Goal: Information Seeking & Learning: Find specific fact

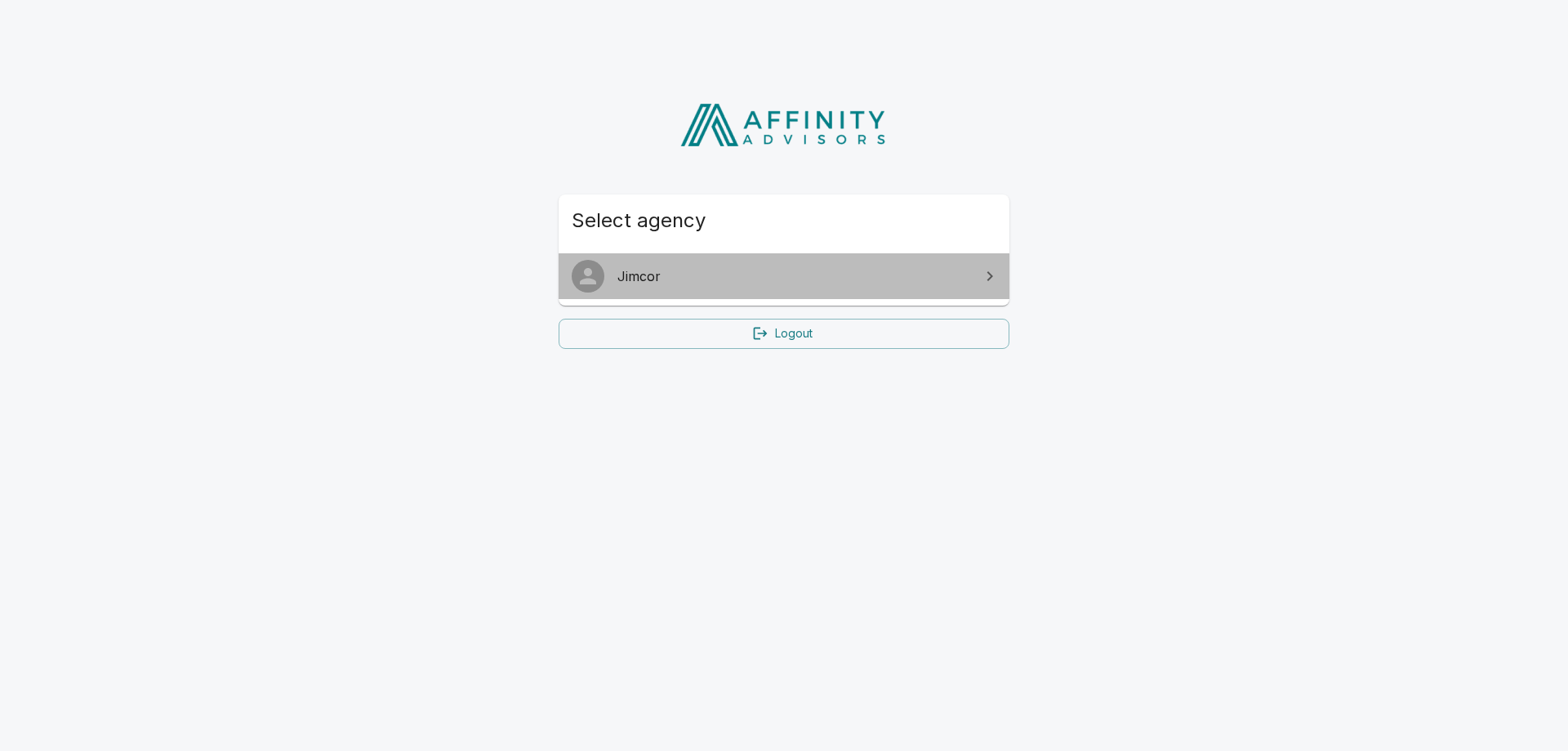
click at [731, 276] on span "Jimcor" at bounding box center [794, 276] width 352 height 20
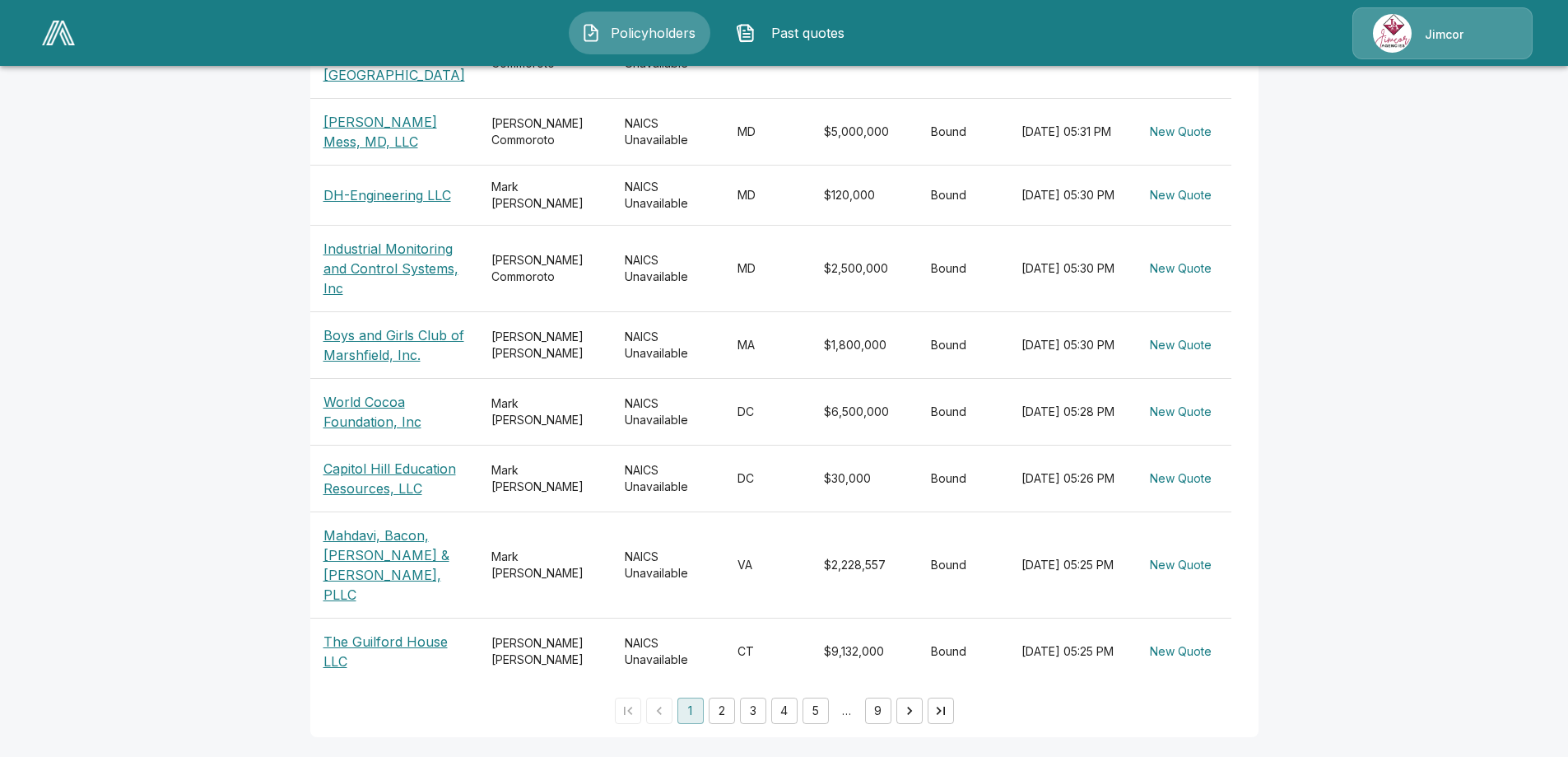
scroll to position [550, 0]
click at [731, 713] on button "2" at bounding box center [721, 711] width 27 height 27
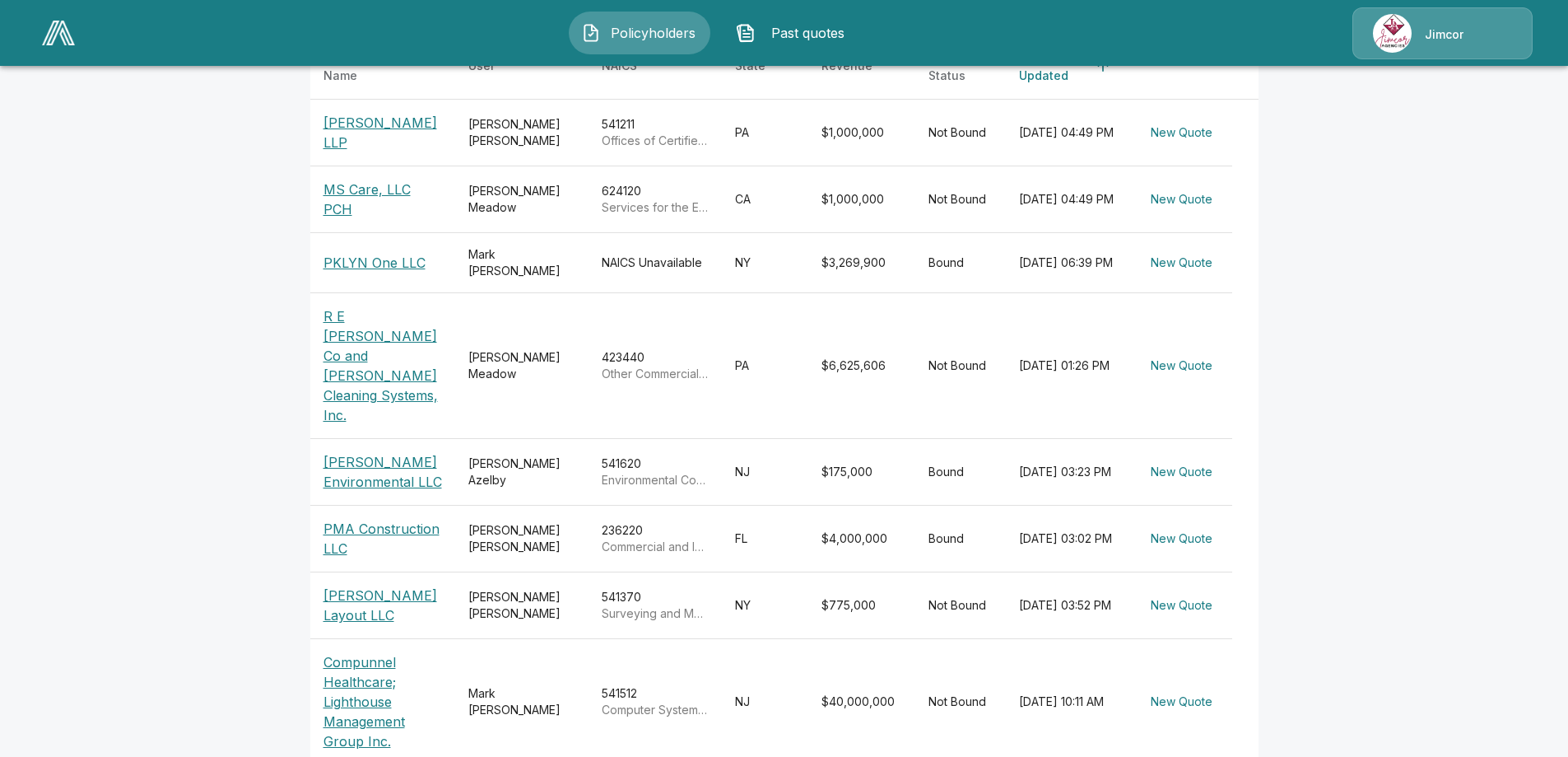
scroll to position [270, 0]
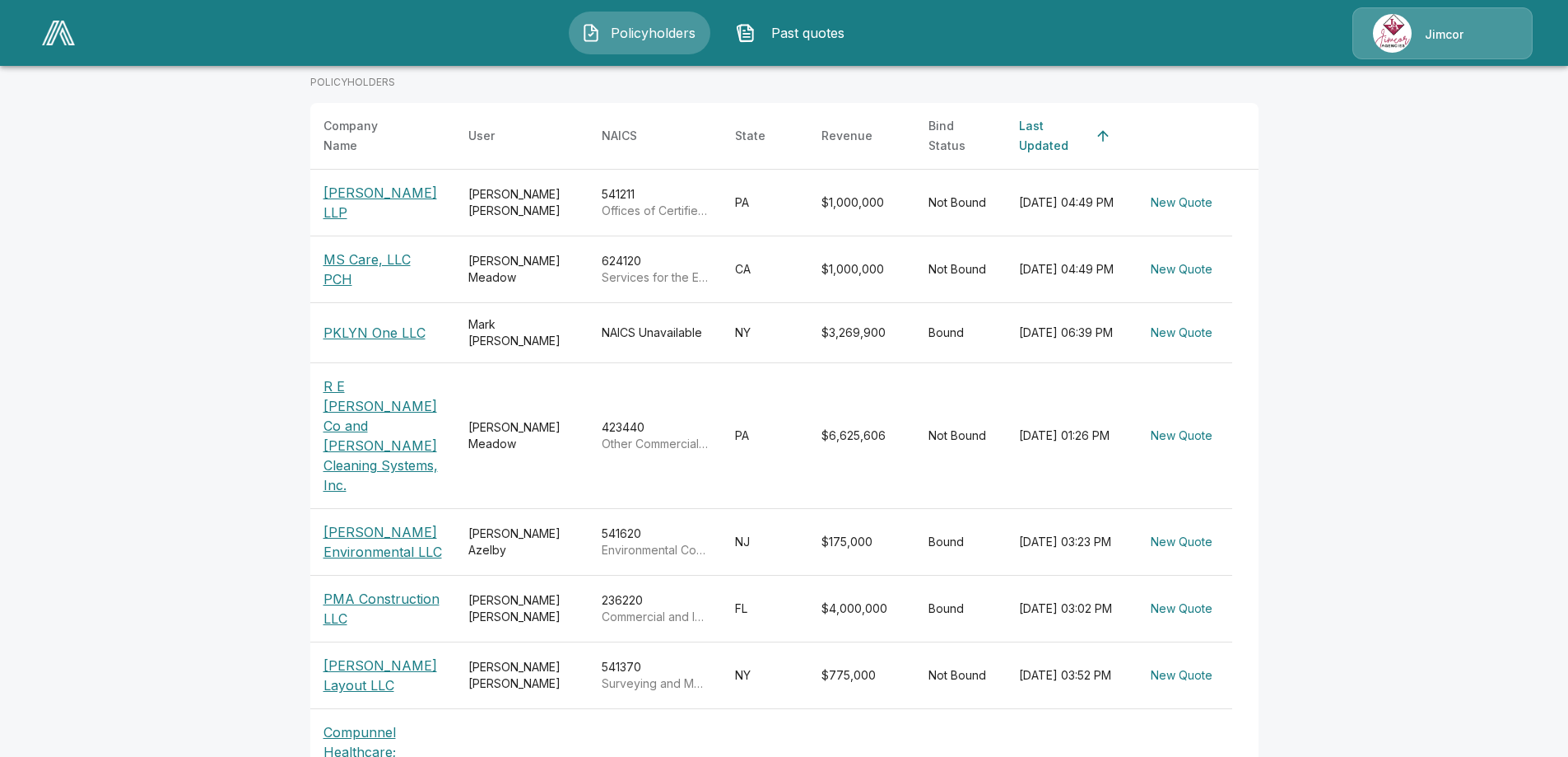
click at [353, 255] on p "MS Care, LLC PCH" at bounding box center [383, 269] width 118 height 39
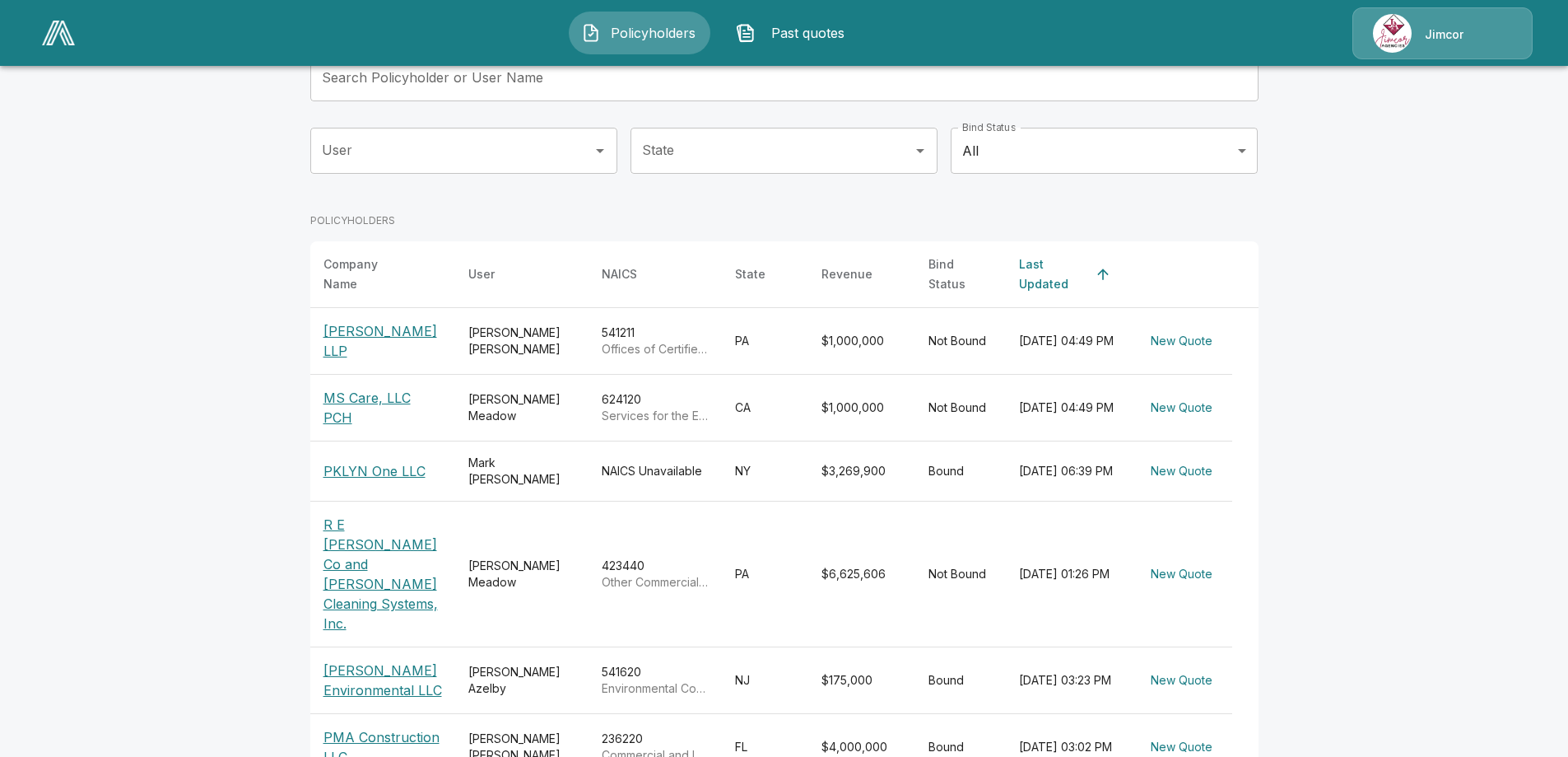
scroll to position [247, 0]
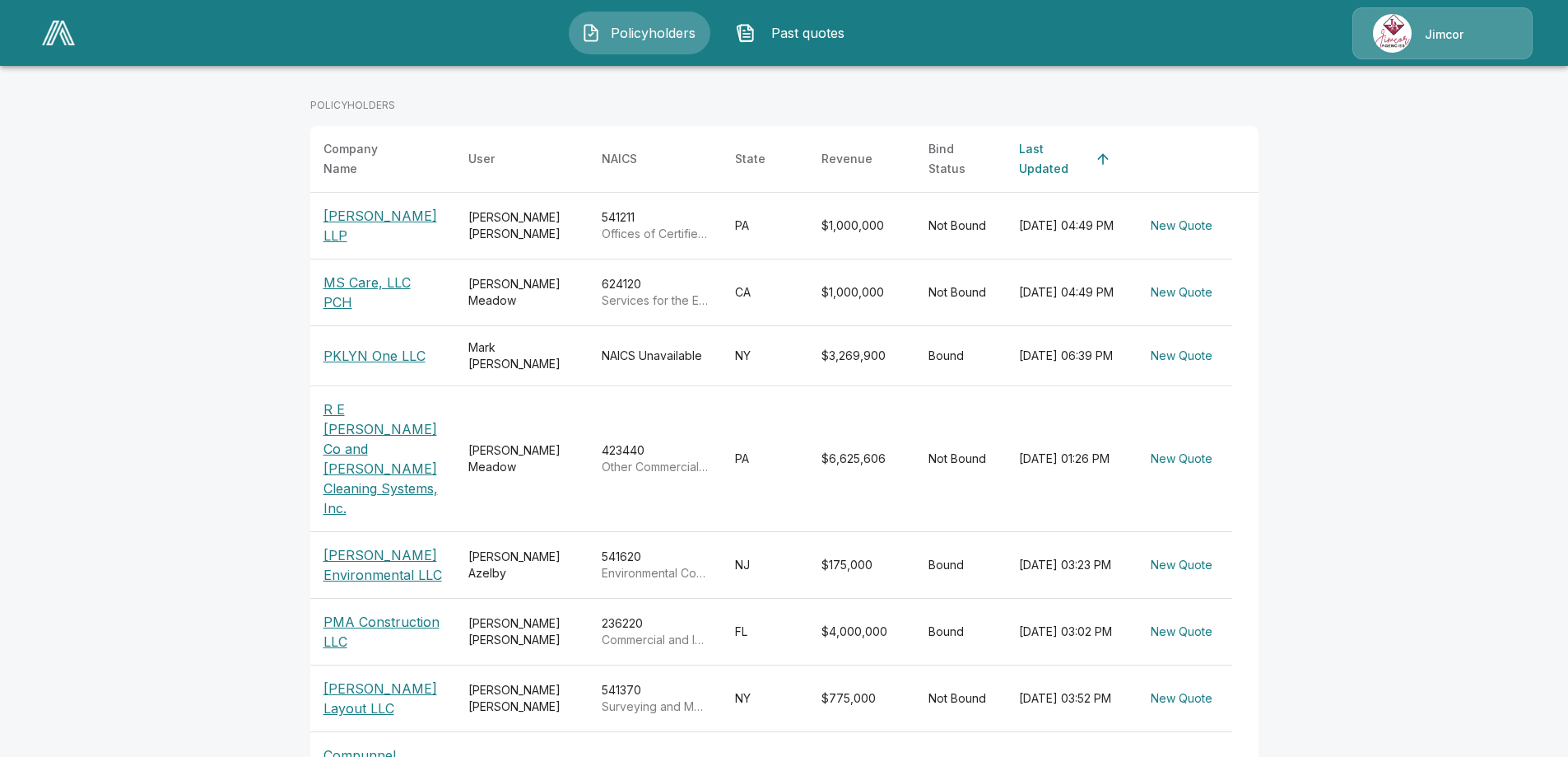
click at [352, 545] on p "Huszar Environmental LLC" at bounding box center [383, 565] width 118 height 39
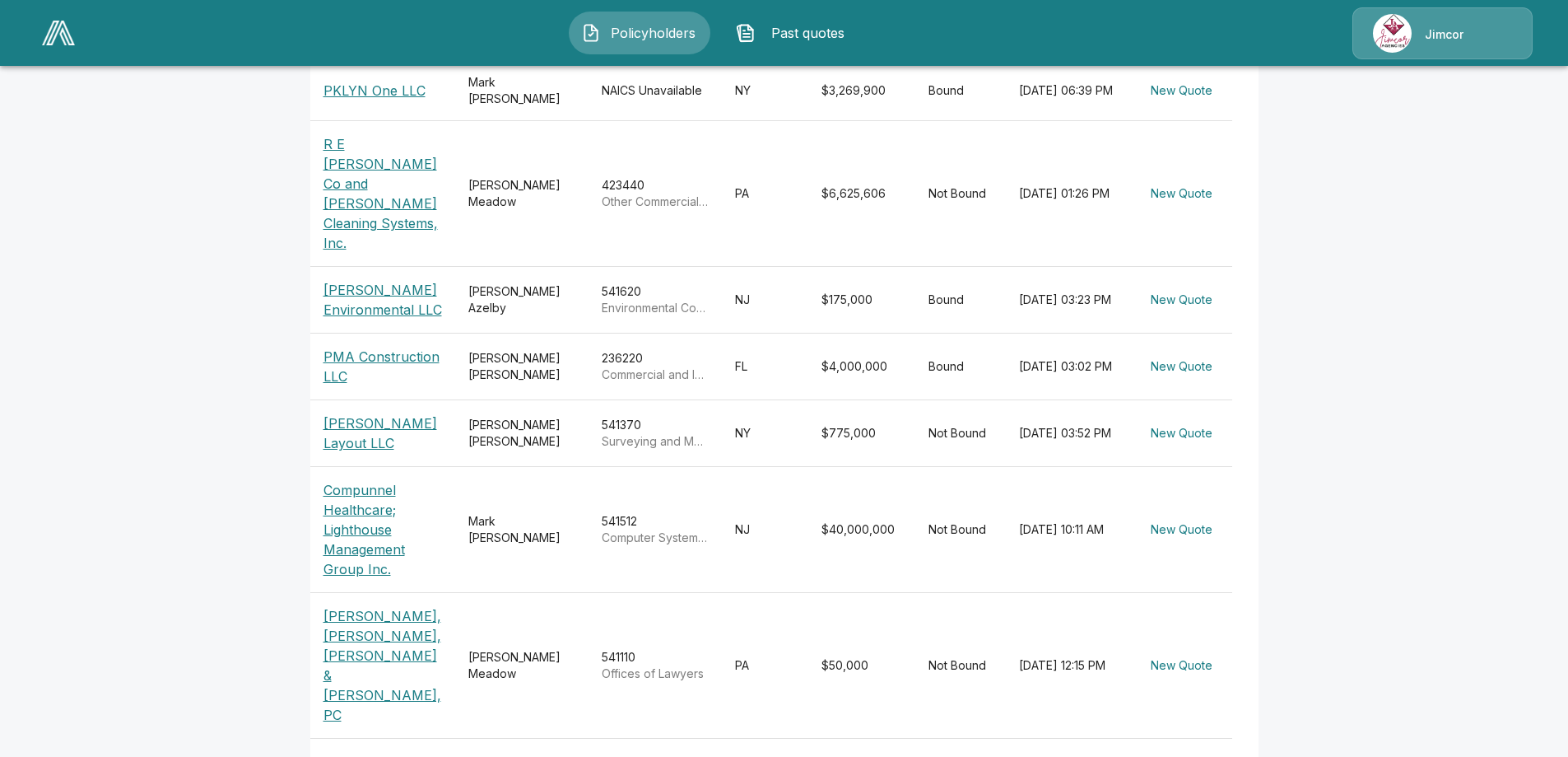
scroll to position [517, 0]
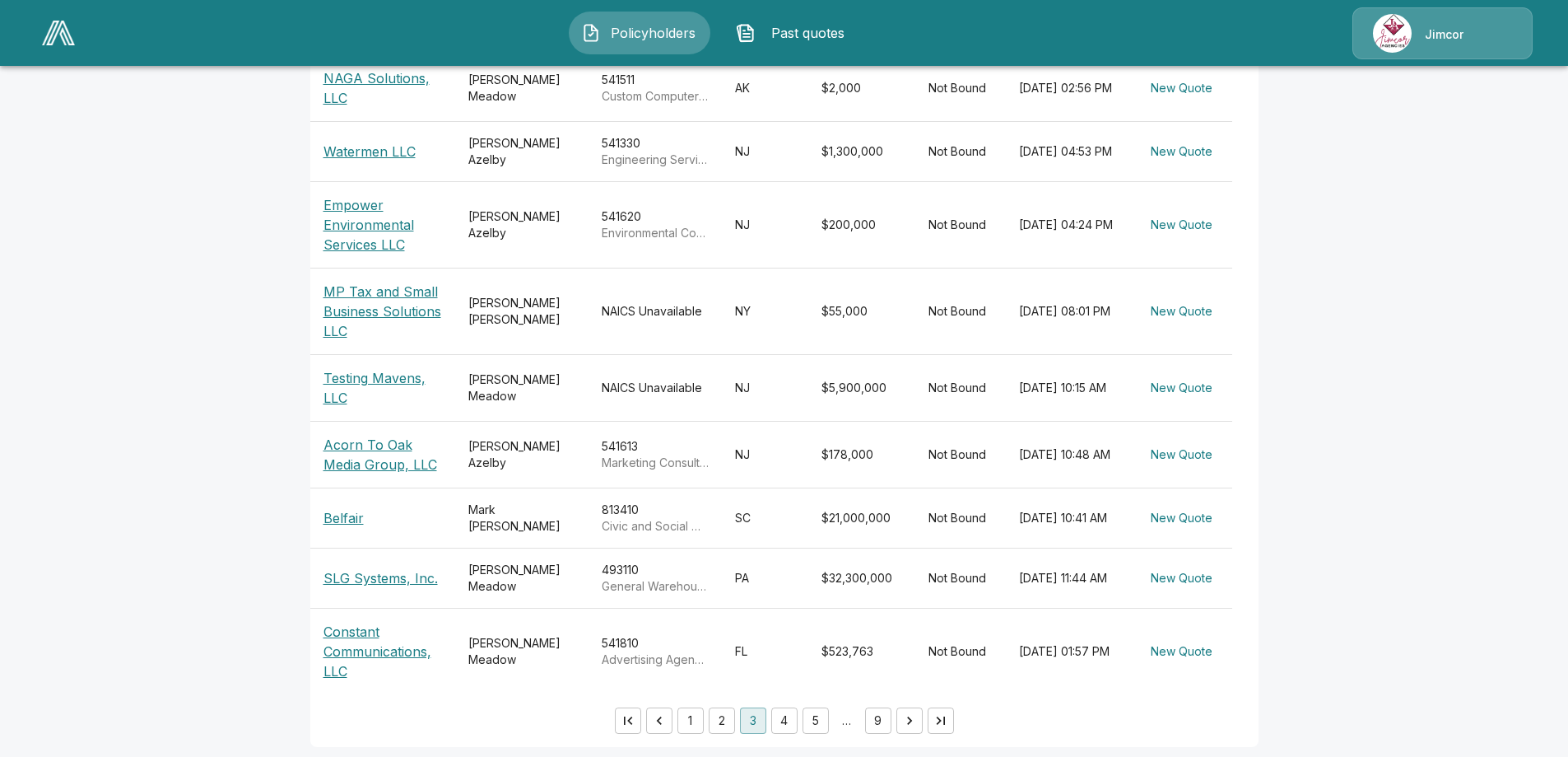
click at [356, 289] on p "MP Tax and Small Business Solutions LLC" at bounding box center [383, 311] width 118 height 59
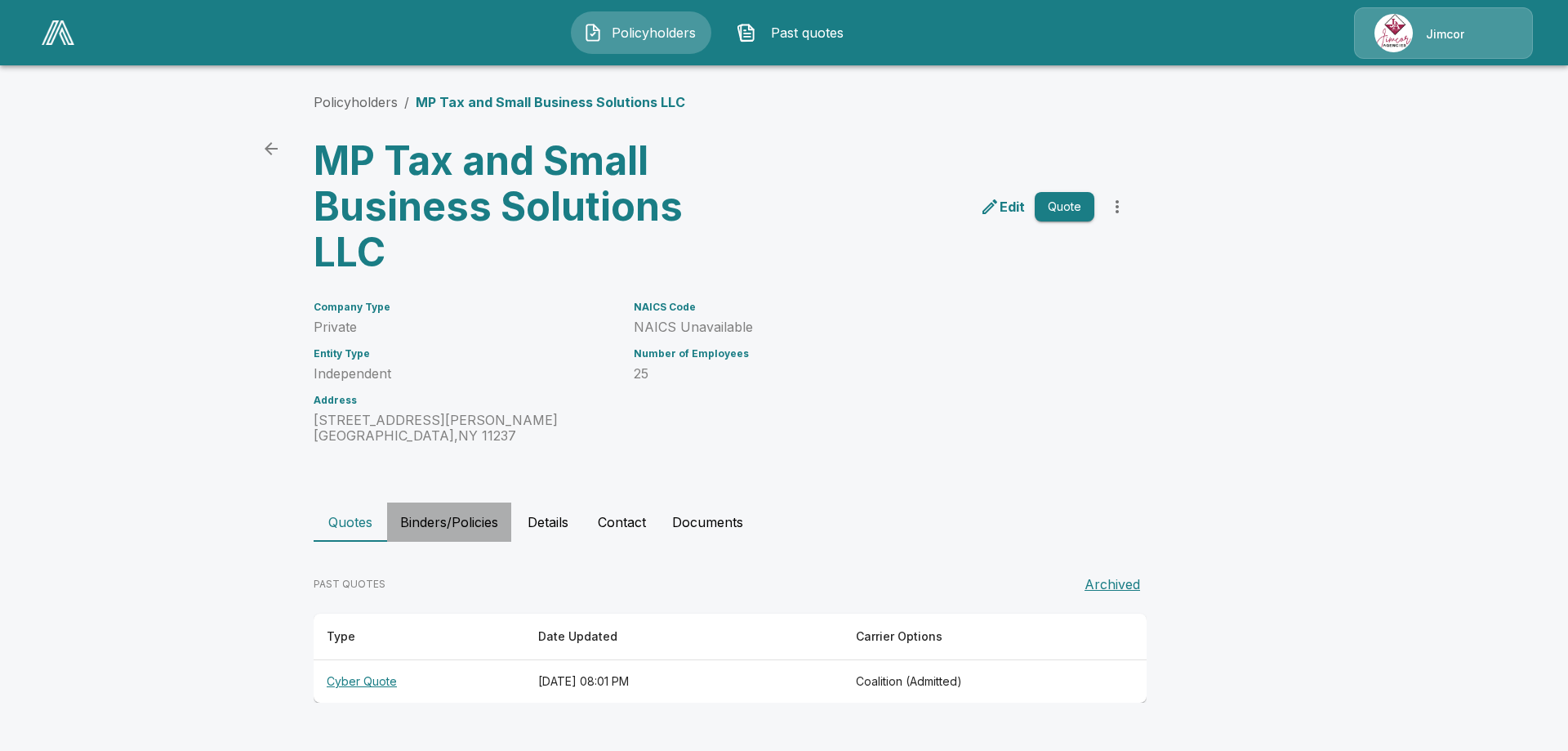
click at [473, 520] on button "Binders/Policies" at bounding box center [448, 522] width 124 height 39
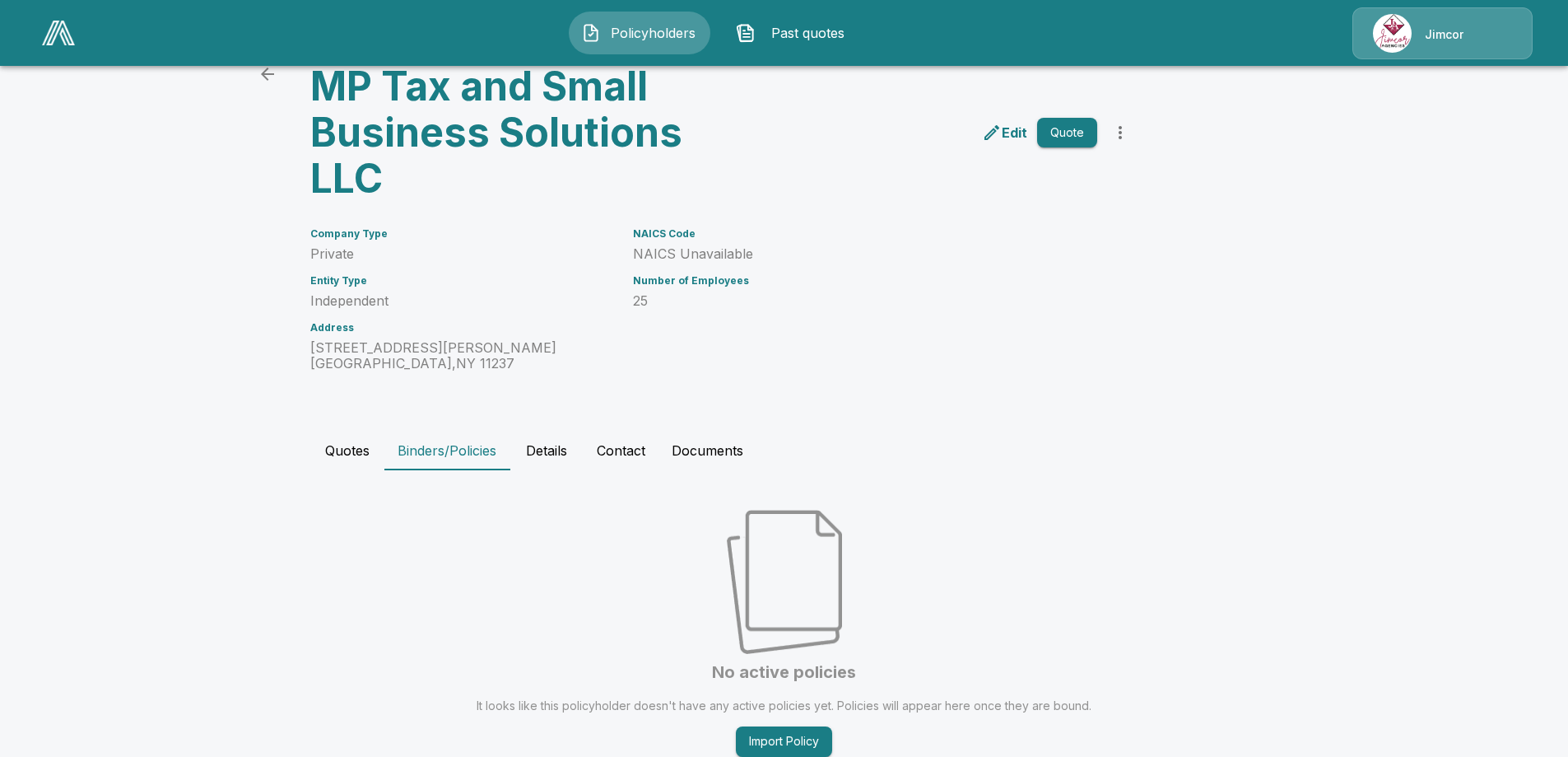
scroll to position [133, 0]
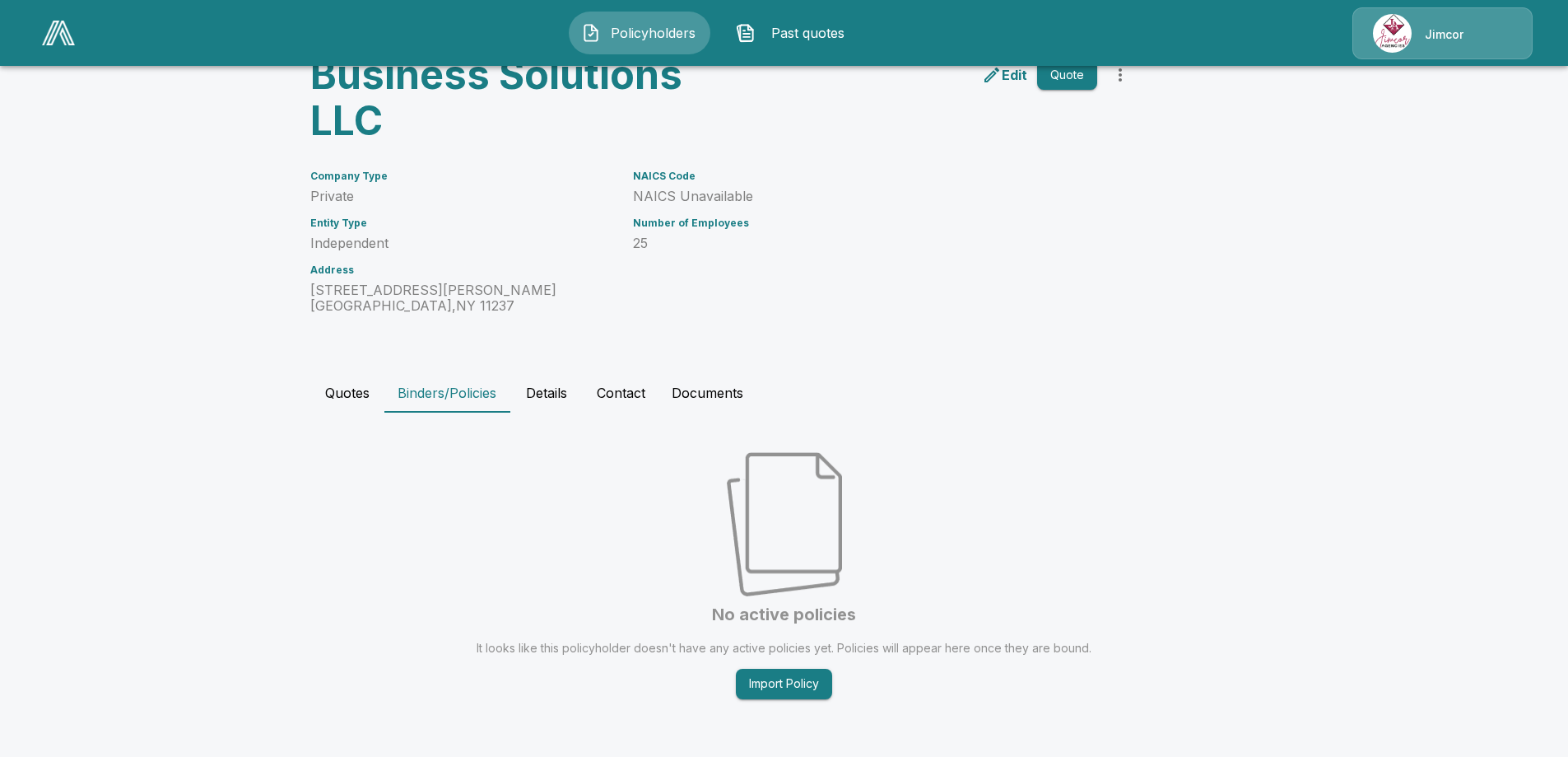
click at [559, 395] on button "Details" at bounding box center [546, 393] width 74 height 39
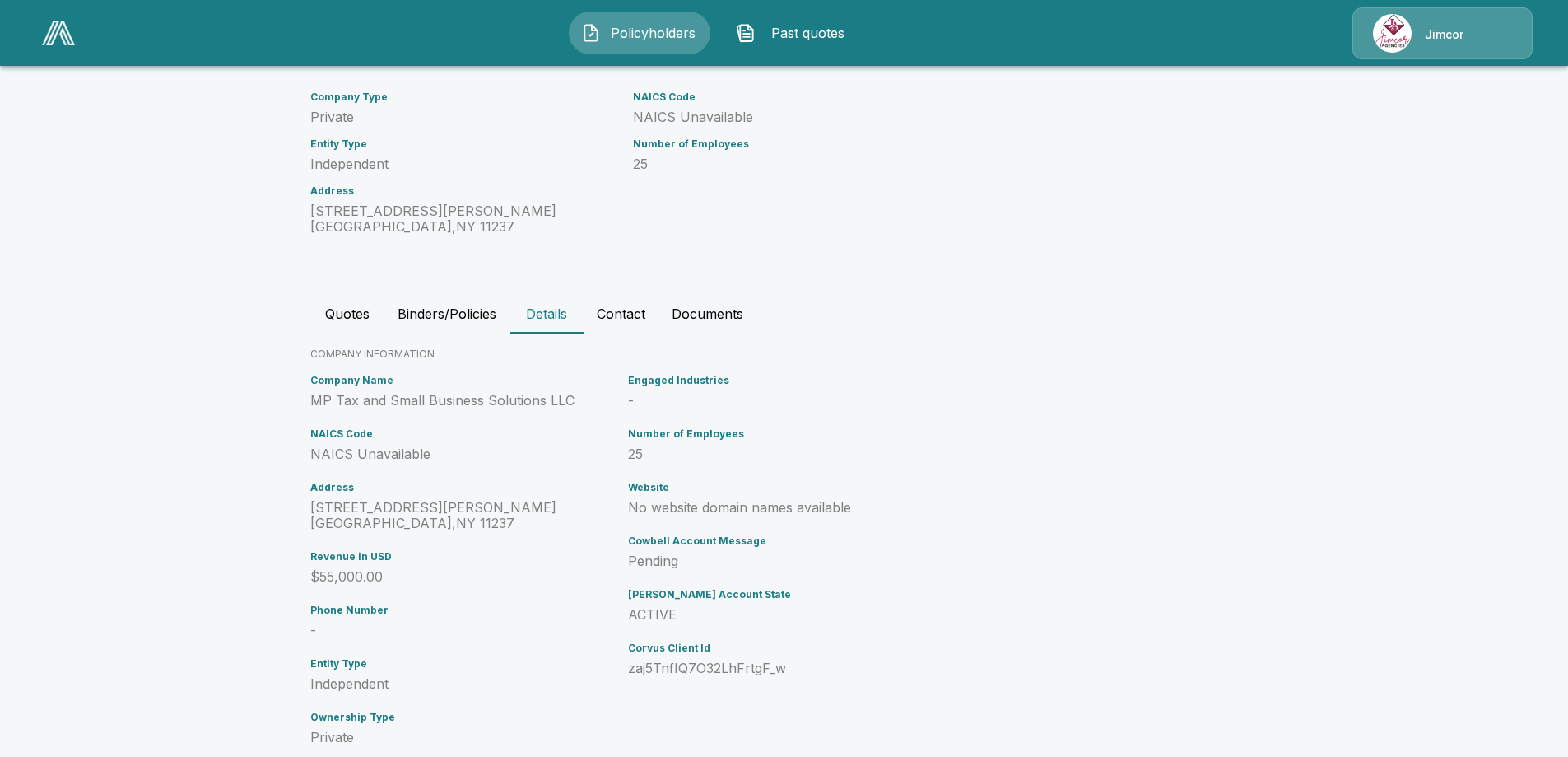
scroll to position [216, 0]
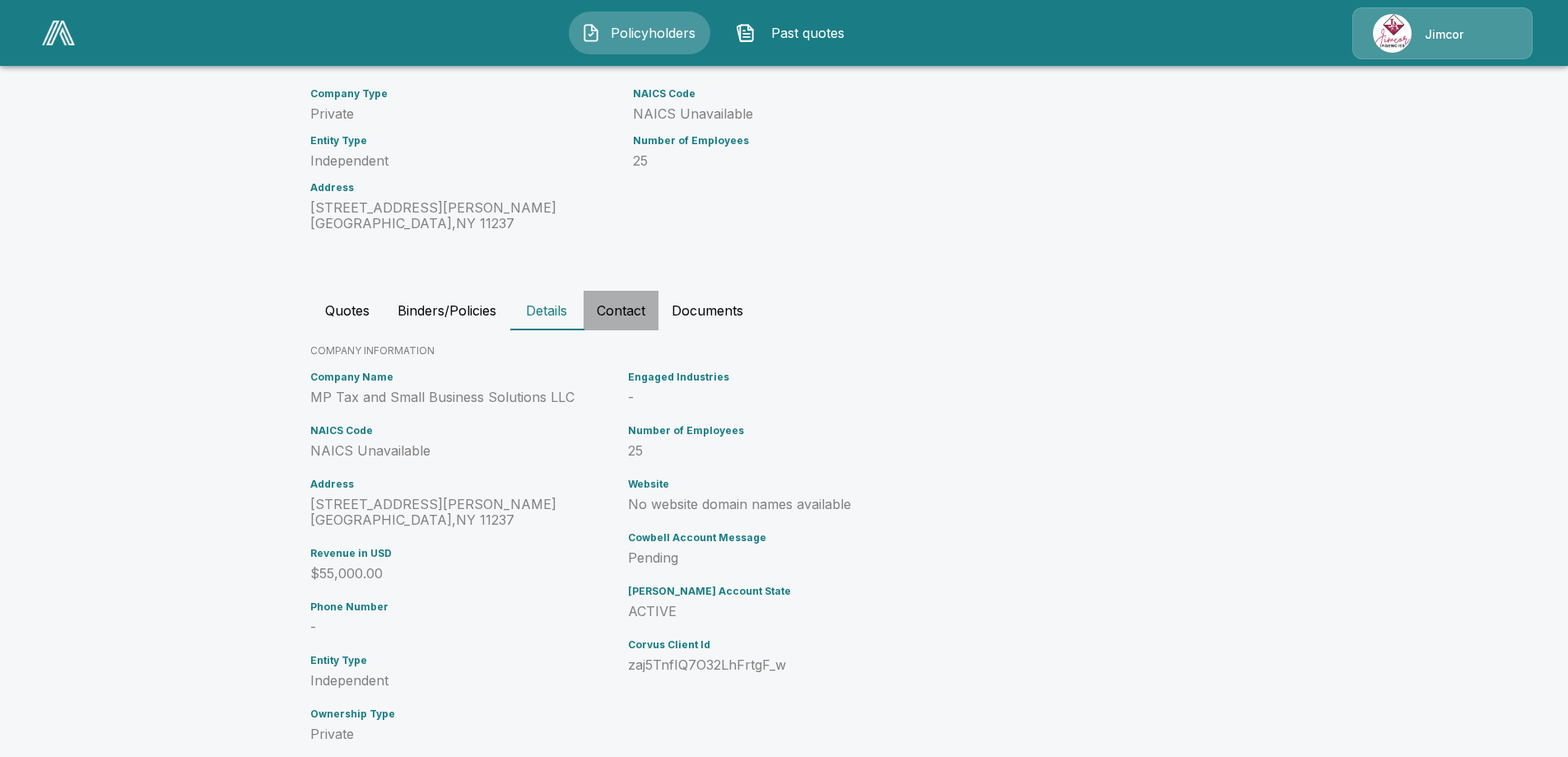
click at [636, 316] on button "Contact" at bounding box center [621, 310] width 75 height 39
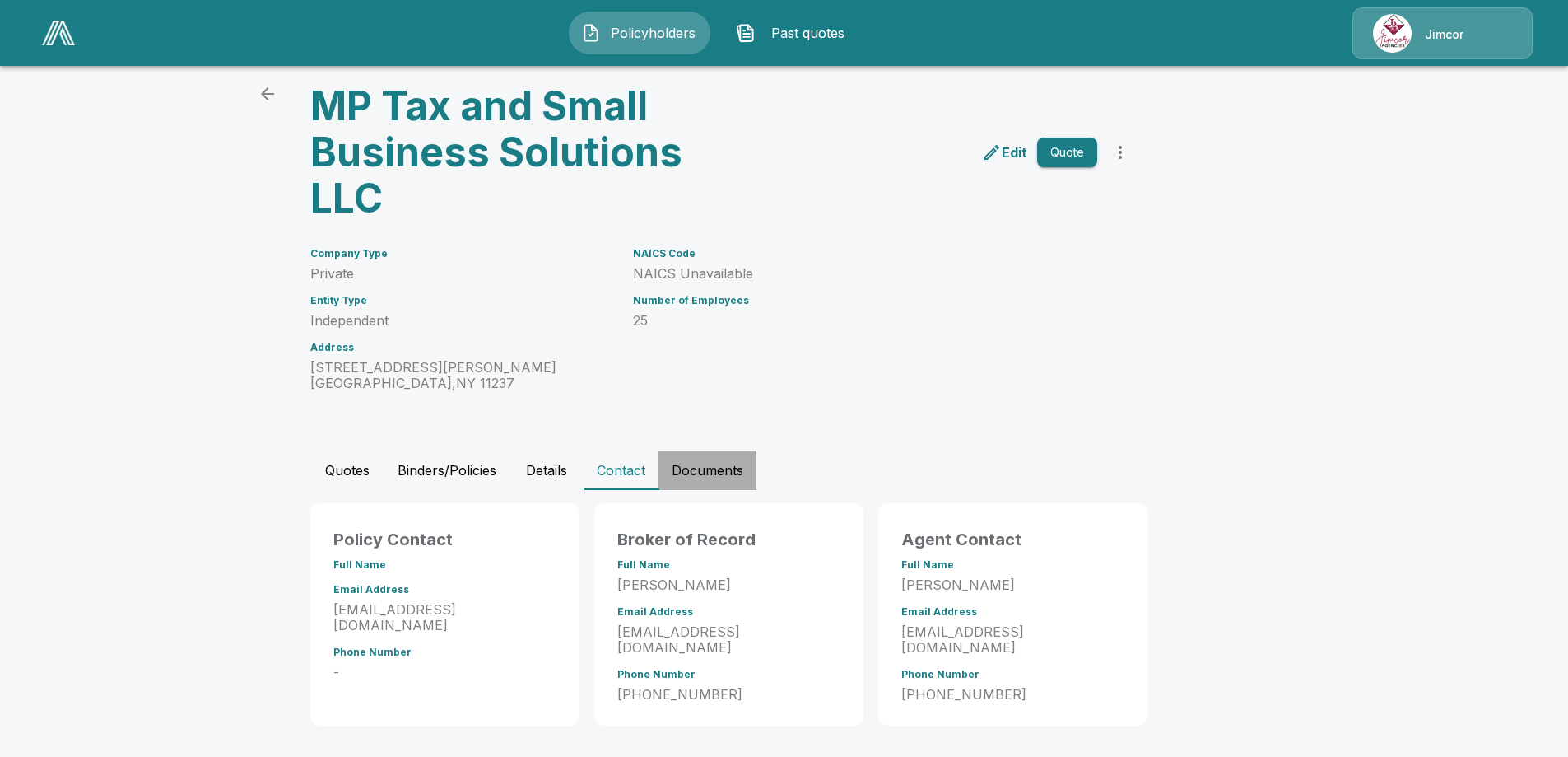
click at [718, 474] on button "Documents" at bounding box center [707, 470] width 98 height 39
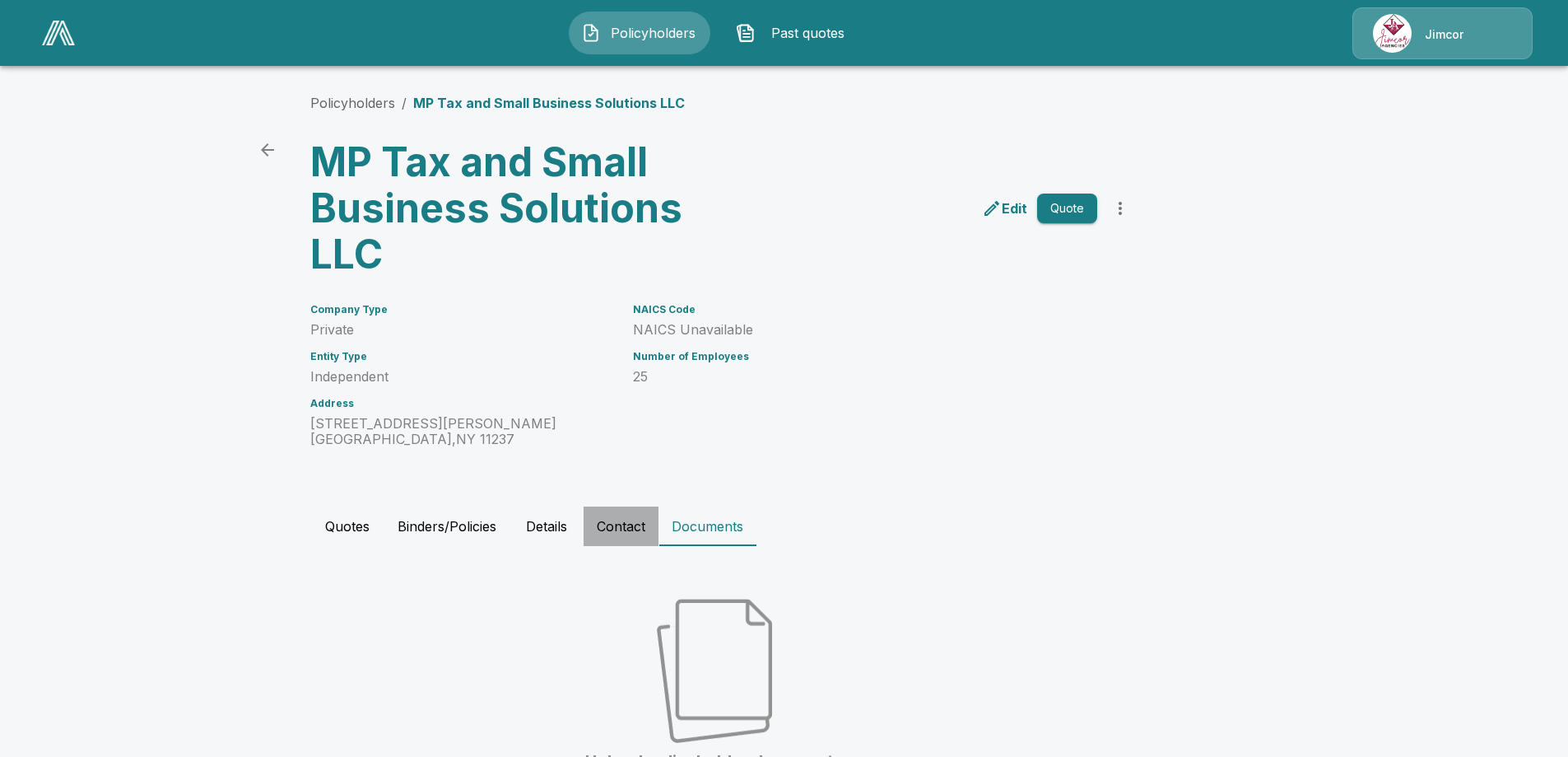
click at [623, 524] on button "Contact" at bounding box center [621, 526] width 75 height 39
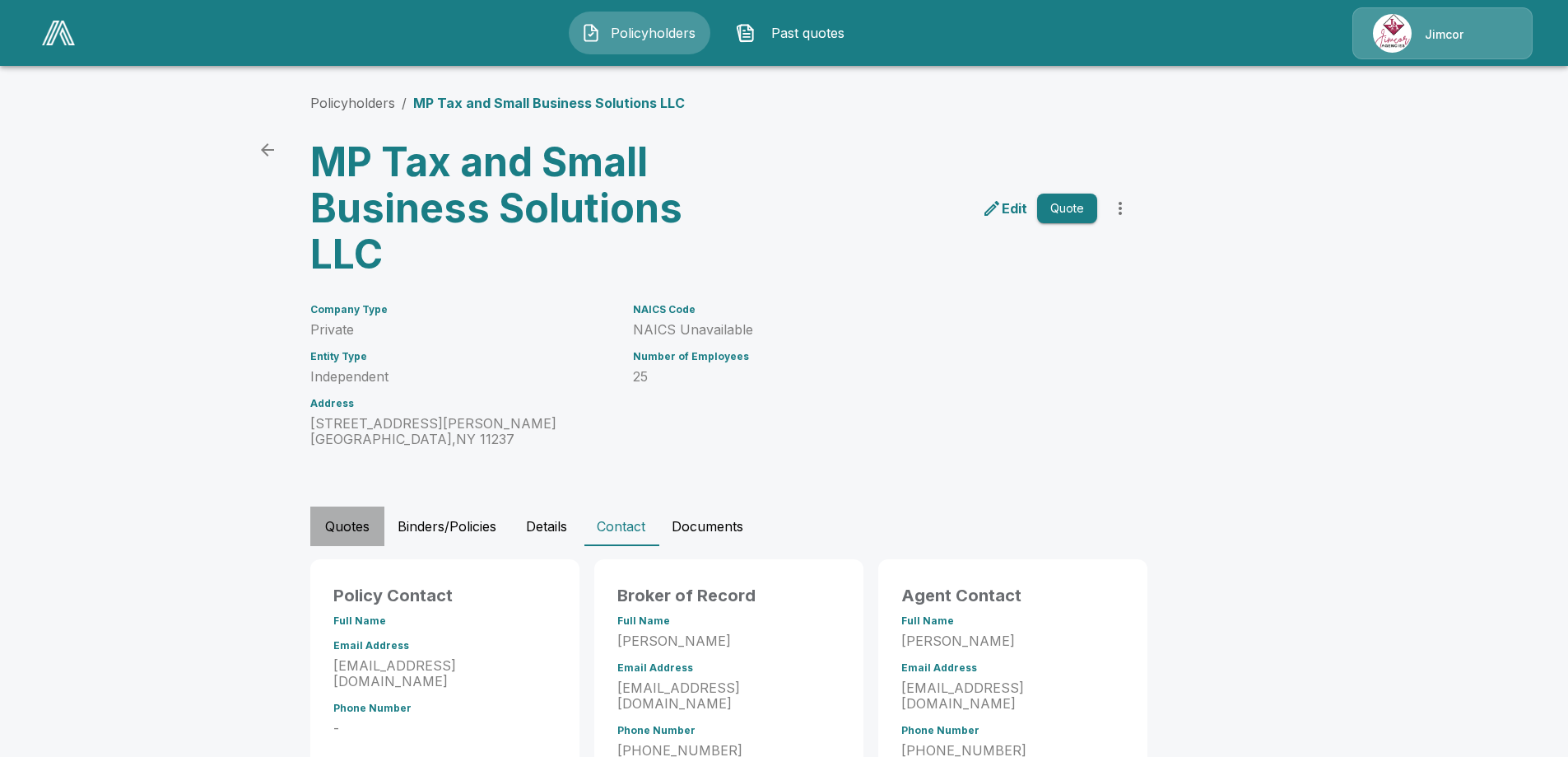
click at [365, 526] on button "Quotes" at bounding box center [346, 526] width 74 height 39
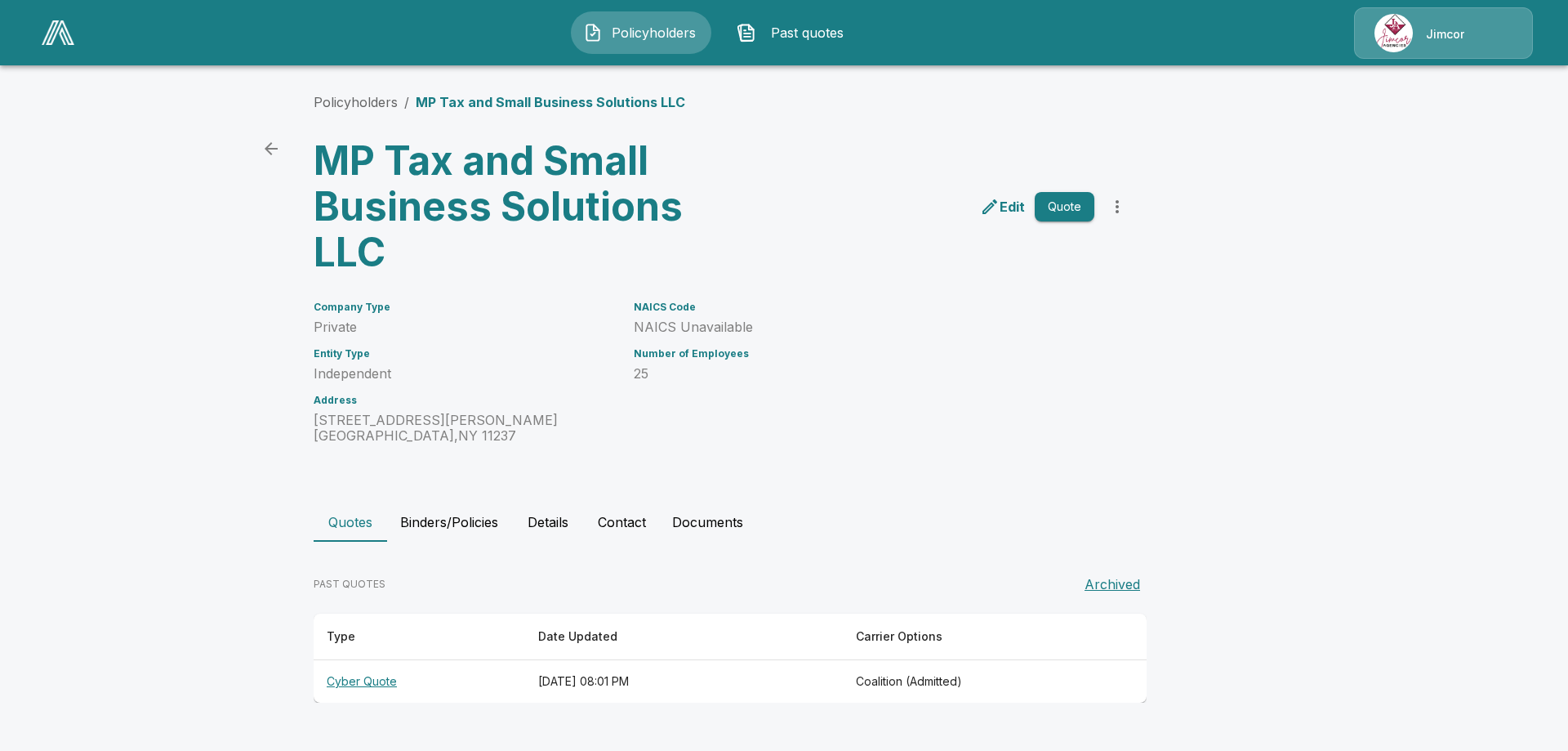
click at [357, 678] on th "Cyber Quote" at bounding box center [419, 681] width 211 height 43
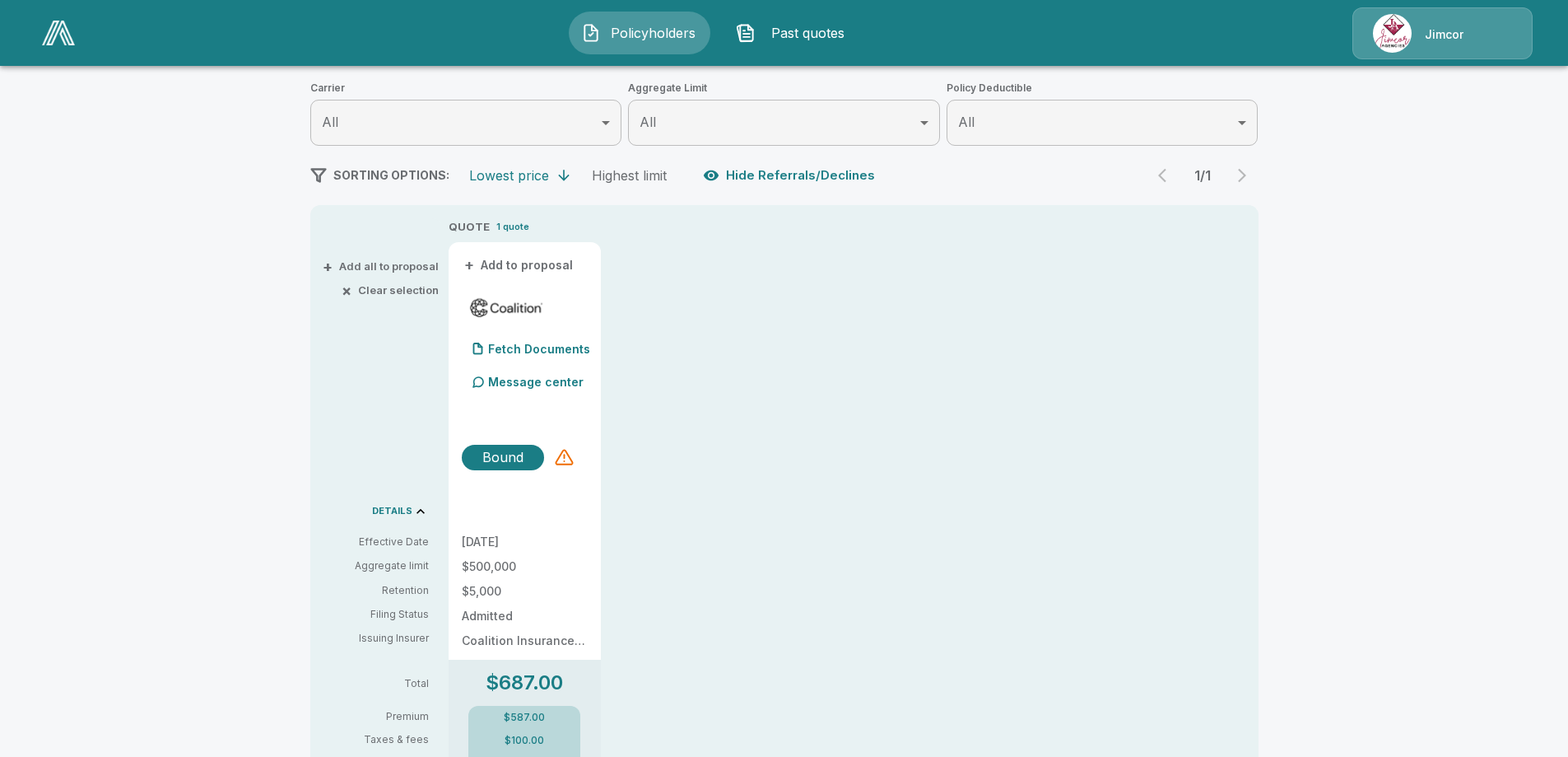
scroll to position [247, 0]
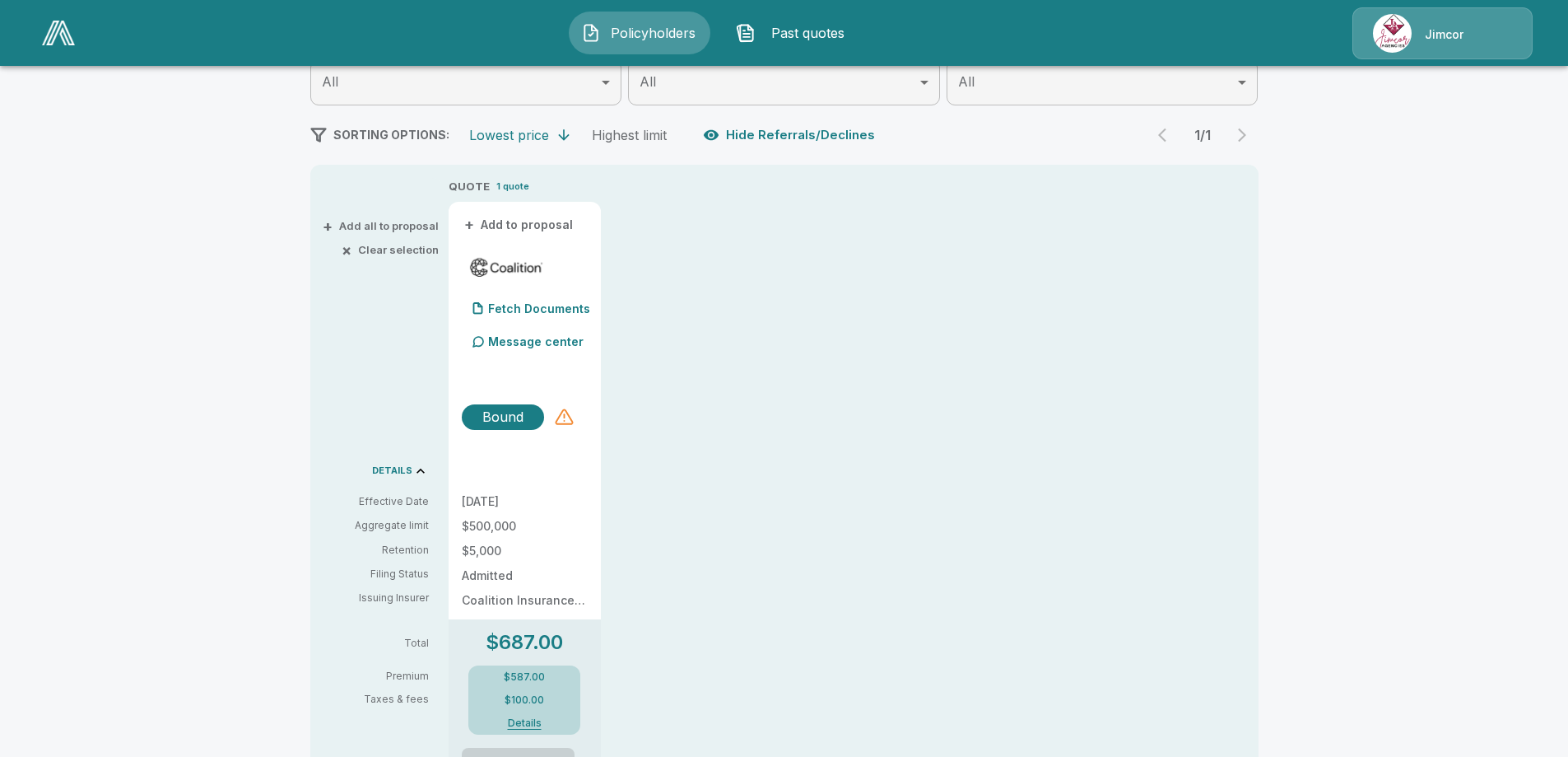
click at [573, 415] on div at bounding box center [564, 416] width 20 height 20
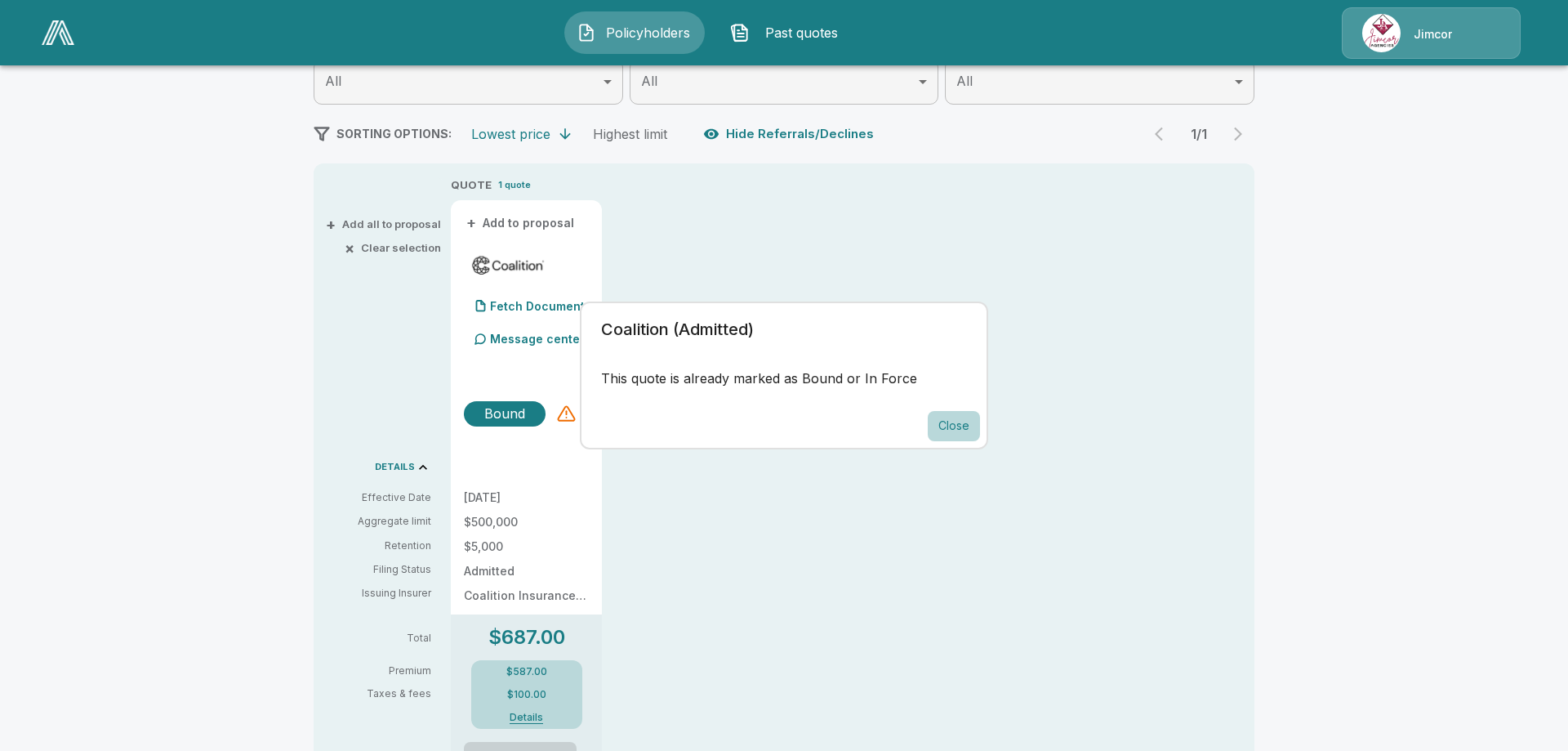
click at [956, 426] on button "Close" at bounding box center [953, 426] width 52 height 30
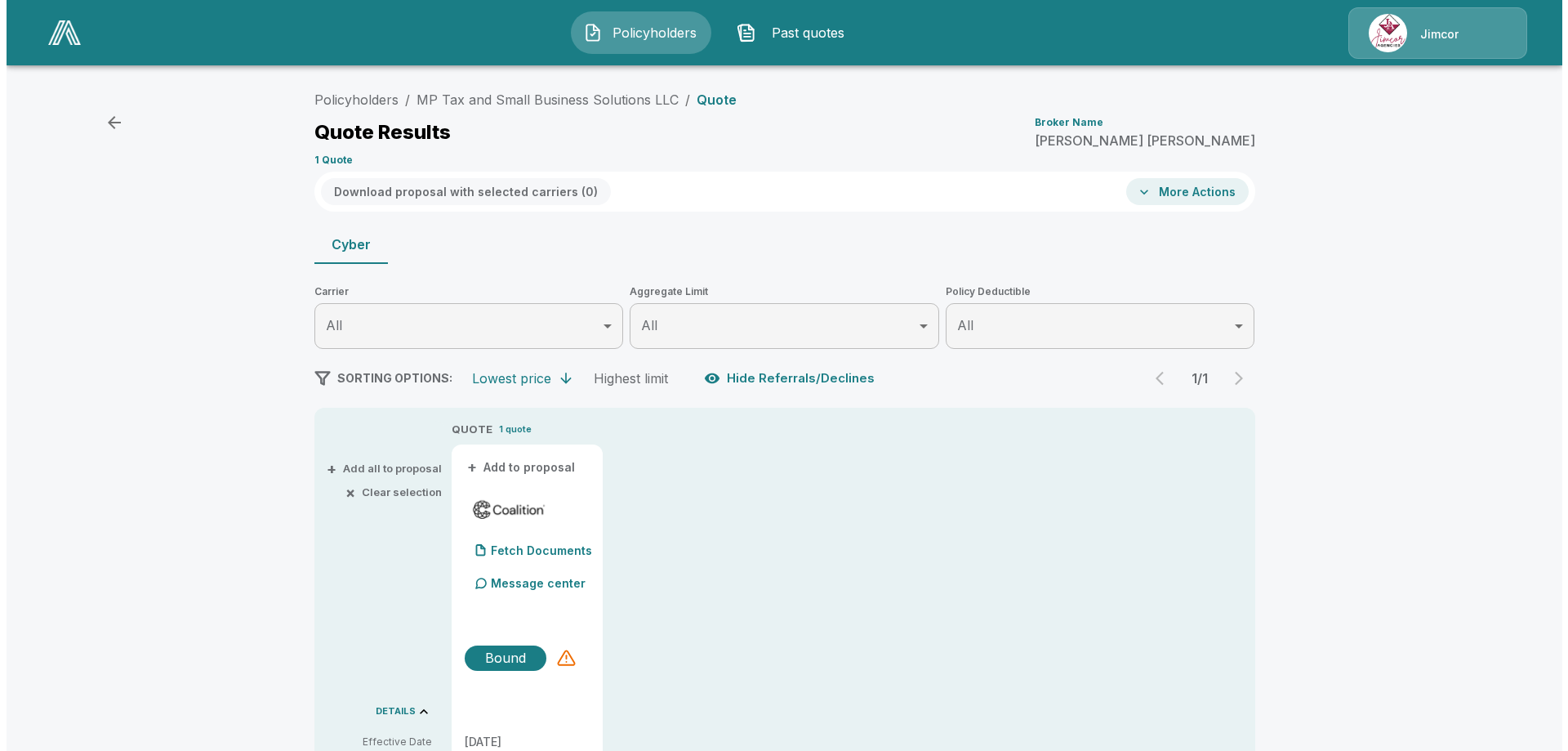
scroll to position [0, 0]
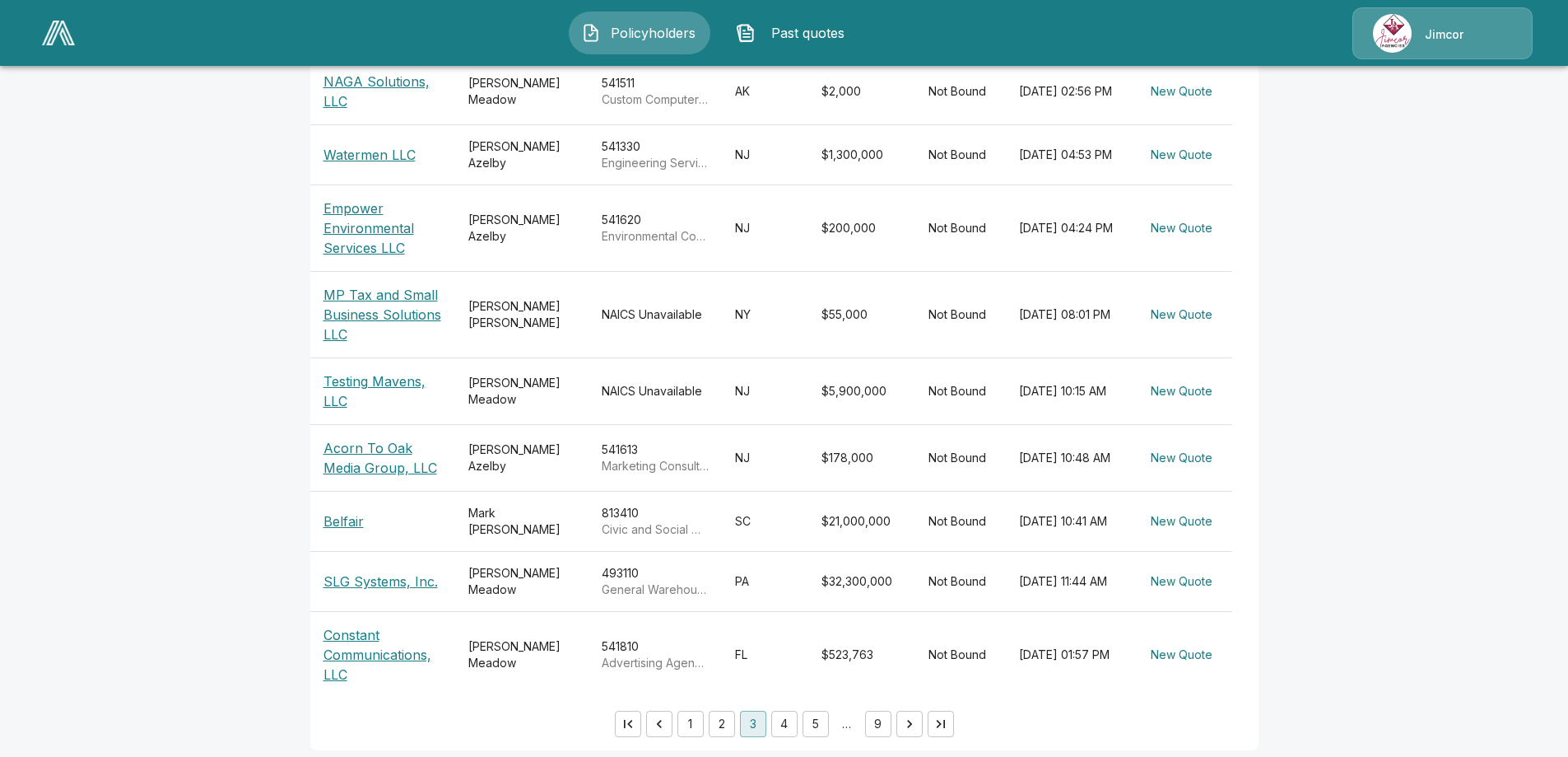
scroll to position [451, 0]
click at [789, 713] on button "4" at bounding box center [784, 720] width 27 height 27
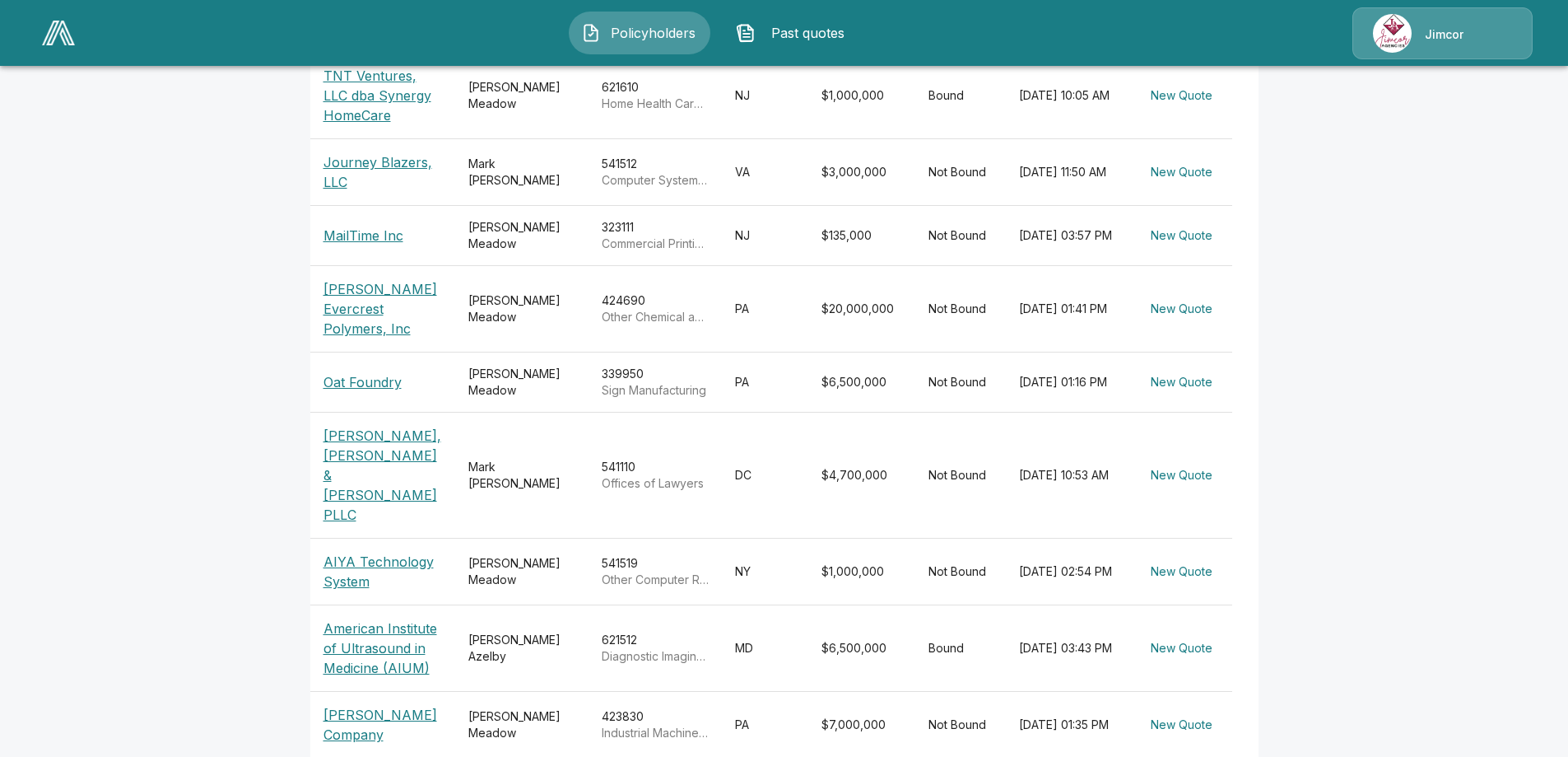
scroll to position [451, 0]
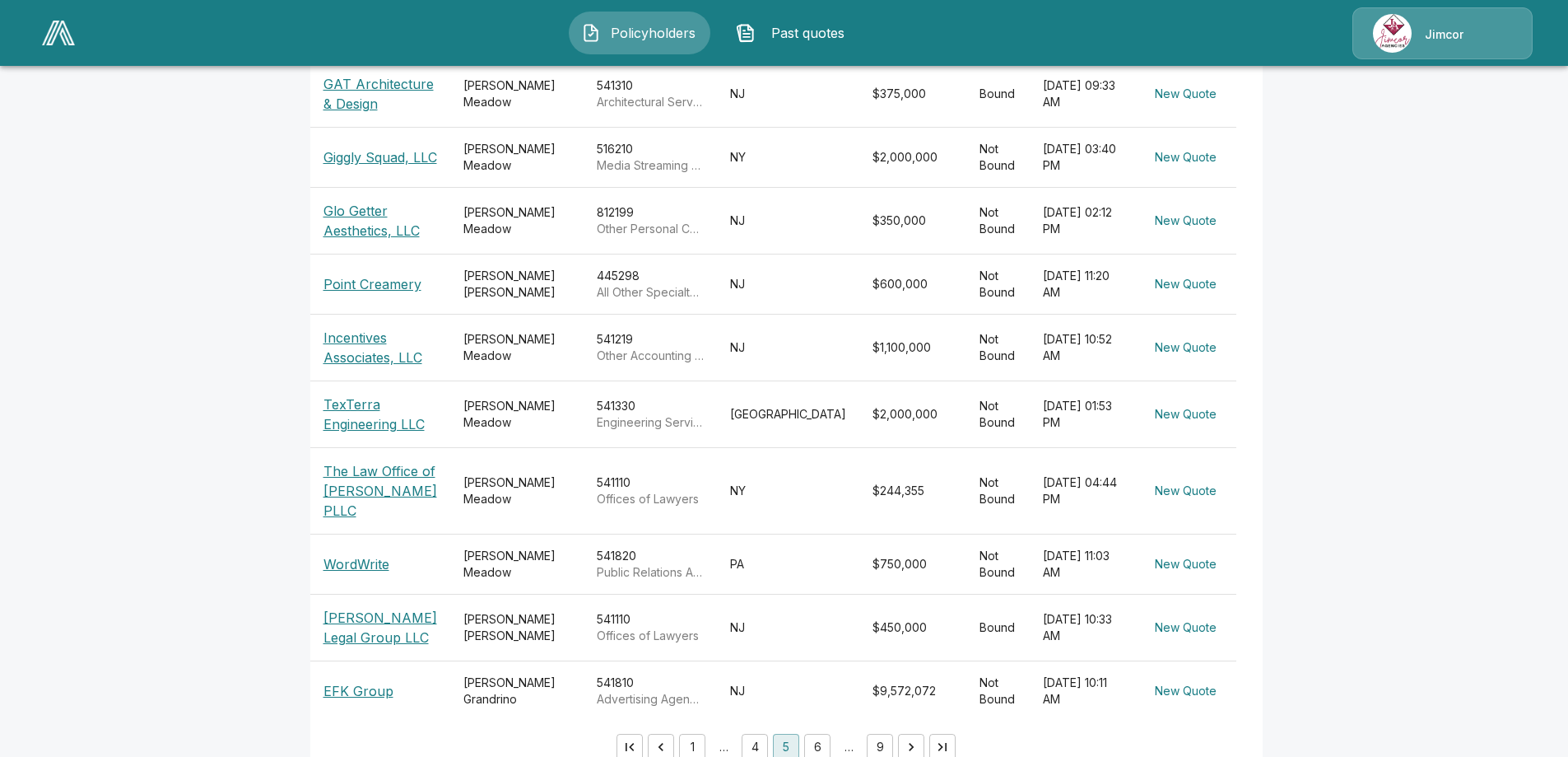
scroll to position [385, 0]
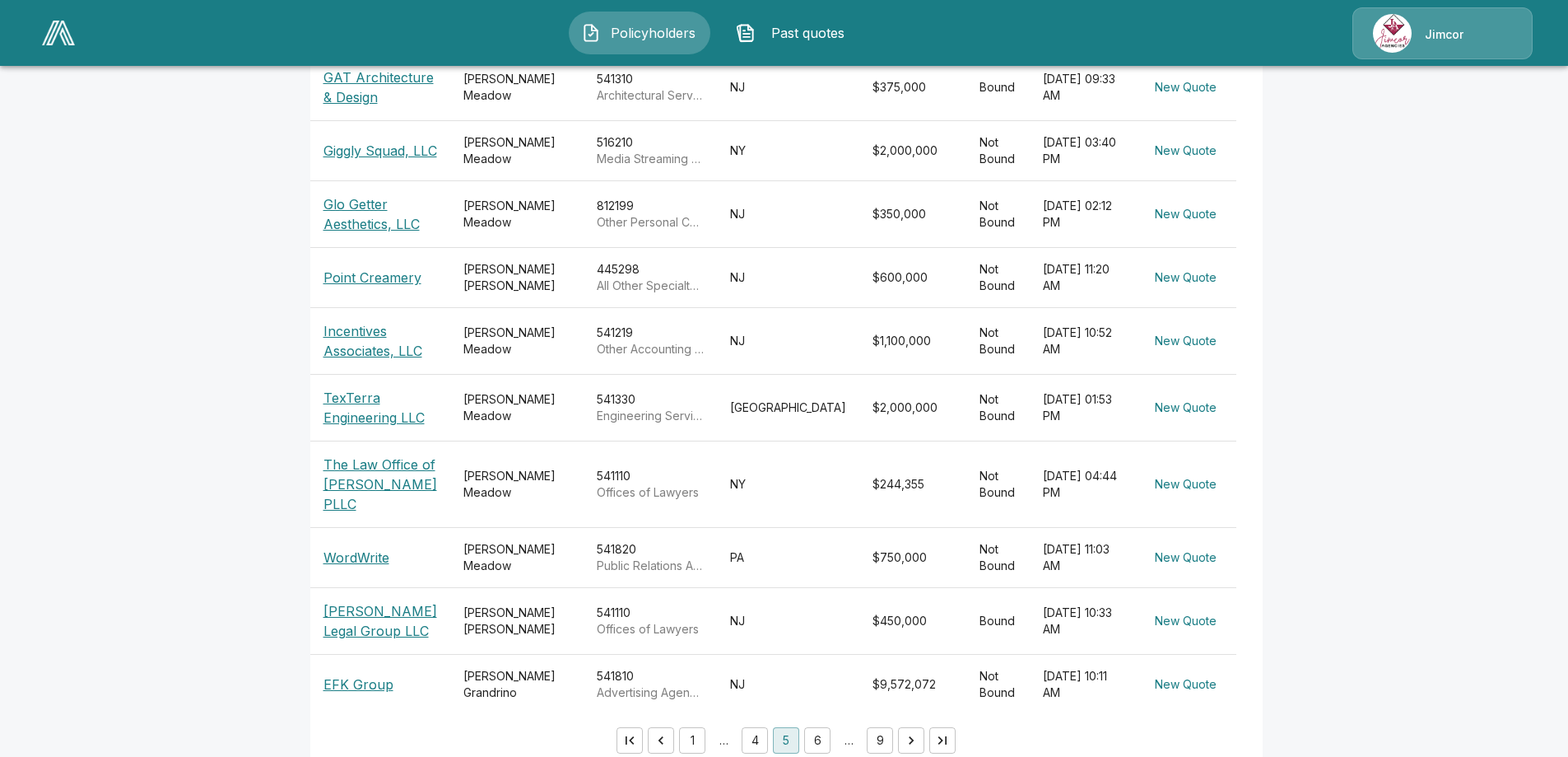
click at [693, 727] on button "1" at bounding box center [692, 740] width 27 height 27
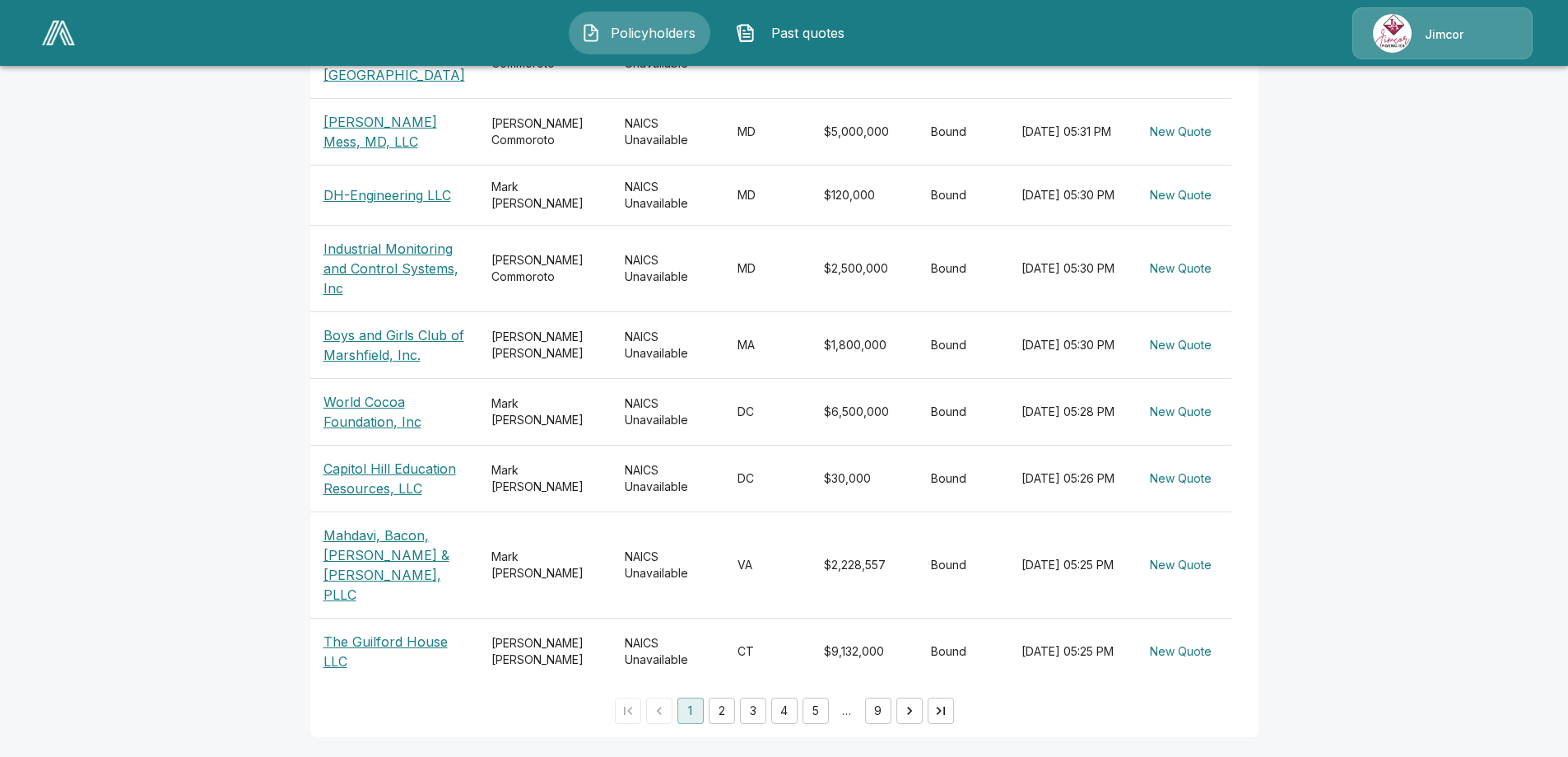
scroll to position [550, 0]
